Goal: Task Accomplishment & Management: Manage account settings

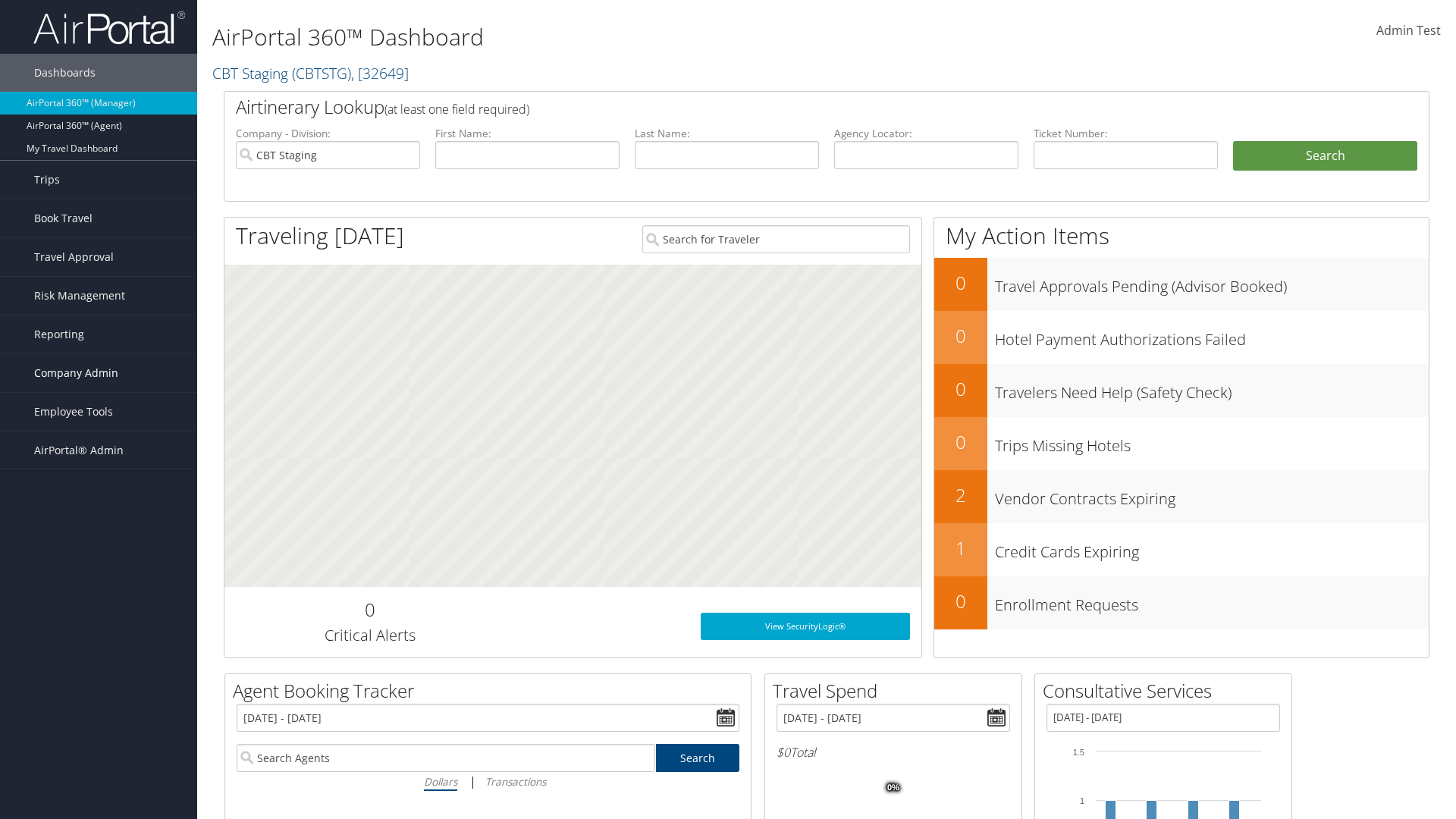
click at [98, 373] on span "Company Admin" at bounding box center [76, 373] width 84 height 38
click at [0, 0] on link "Airtinerary® Settings" at bounding box center [0, 0] width 0 height 0
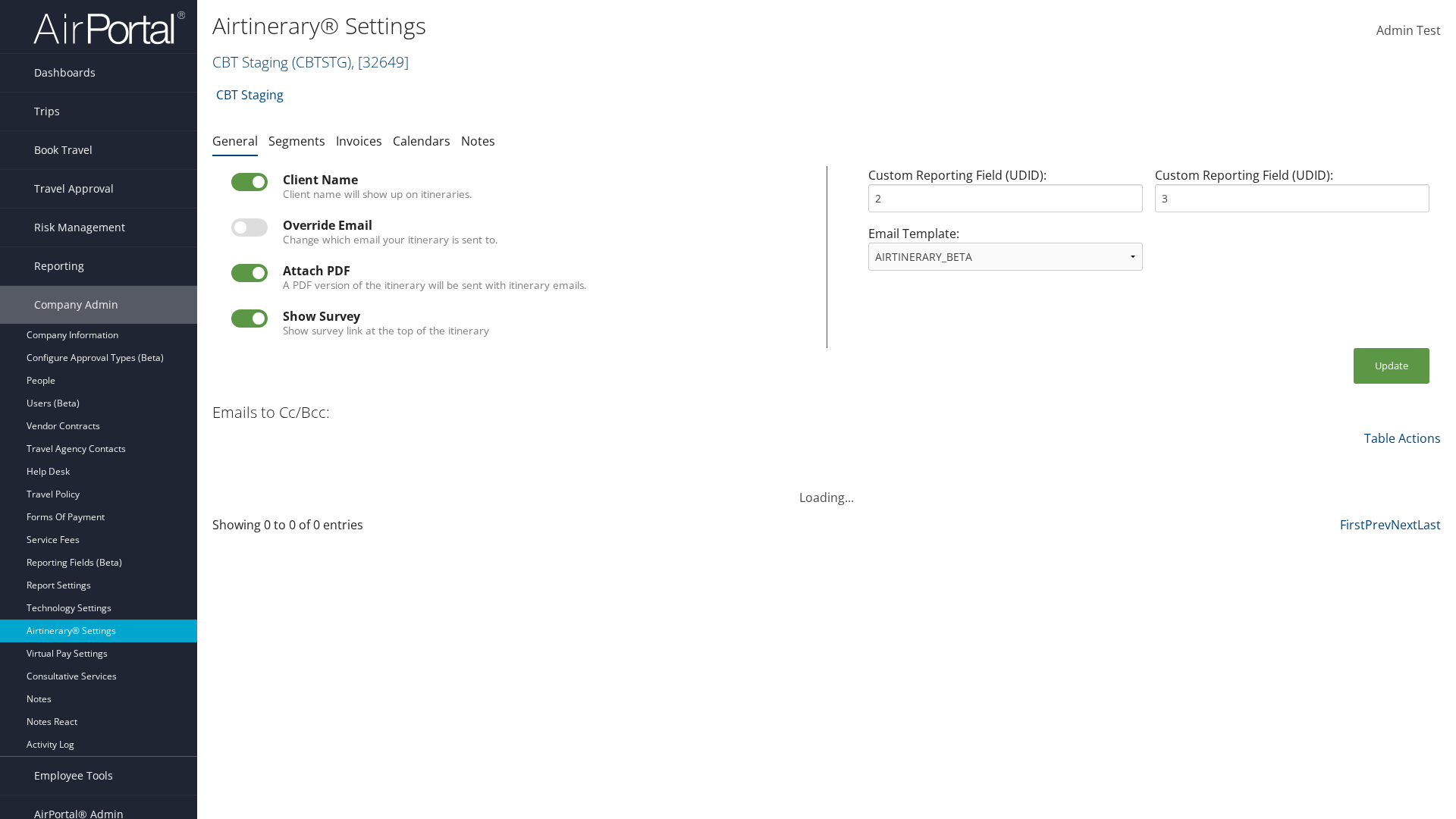
click at [250, 61] on link "CBT Staging ( CBTSTG ) , [ 32649 ]" at bounding box center [311, 61] width 197 height 20
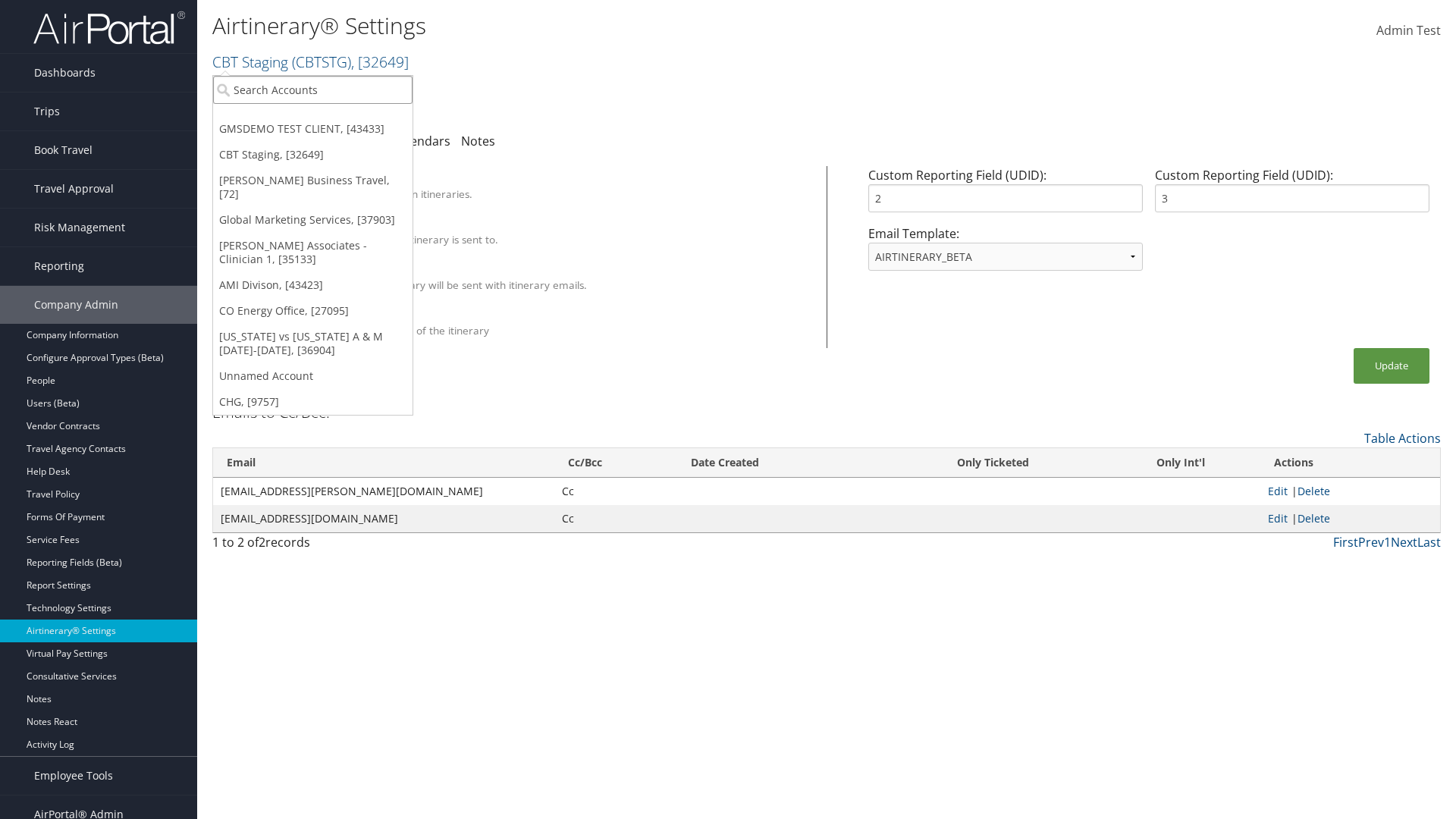
click at [312, 90] on input "search" at bounding box center [312, 90] width 199 height 28
type input "Global Marketing Services"
click at [326, 118] on div "Global Marketing Services (301946), [37903]" at bounding box center [326, 118] width 244 height 14
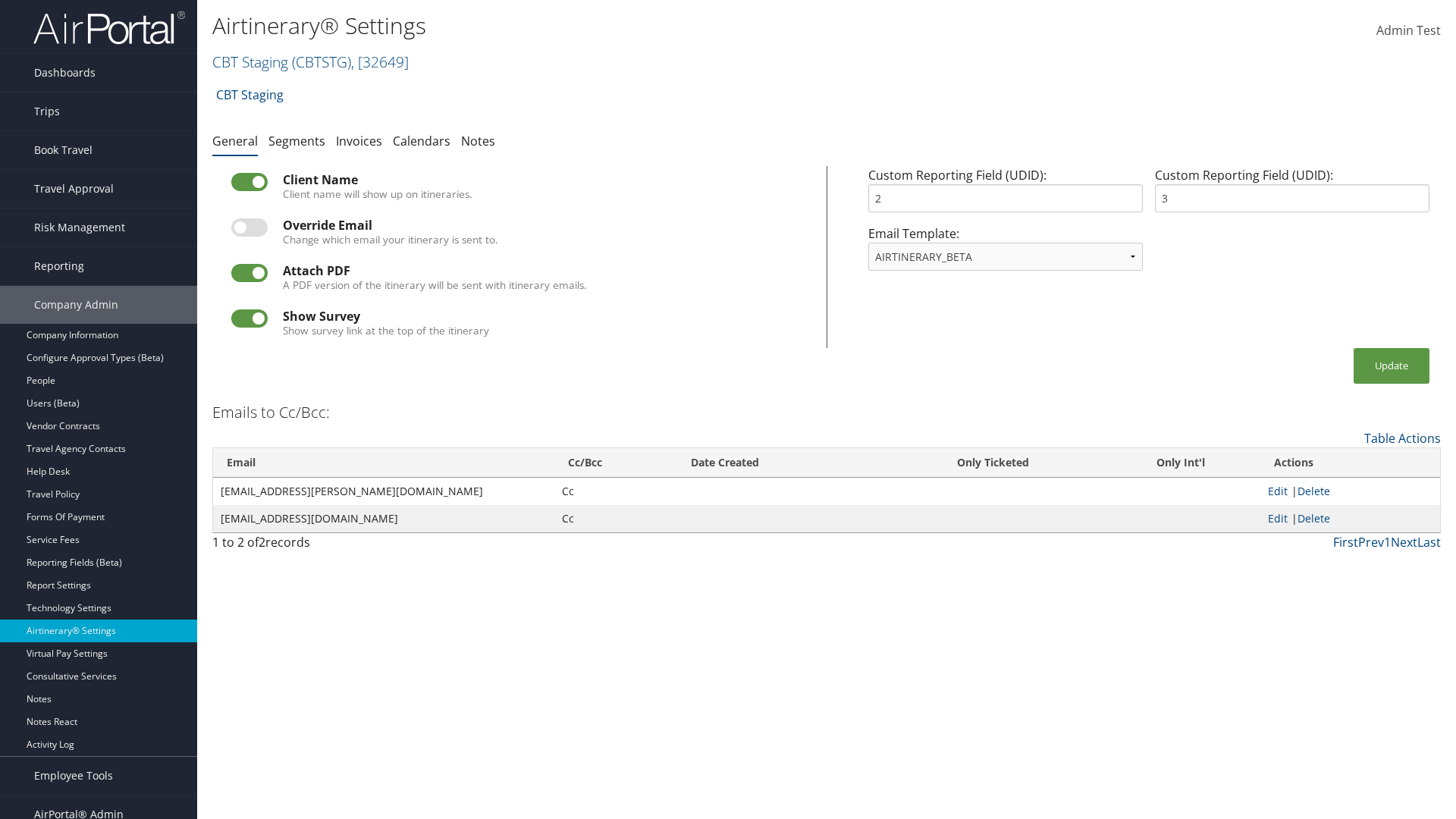
click at [249, 182] on label at bounding box center [249, 182] width 36 height 18
click at [248, 182] on input "checkbox" at bounding box center [243, 184] width 10 height 10
checkbox input "false"
click at [1392, 366] on button "Update" at bounding box center [1392, 366] width 75 height 36
